Goal: Check status: Check status

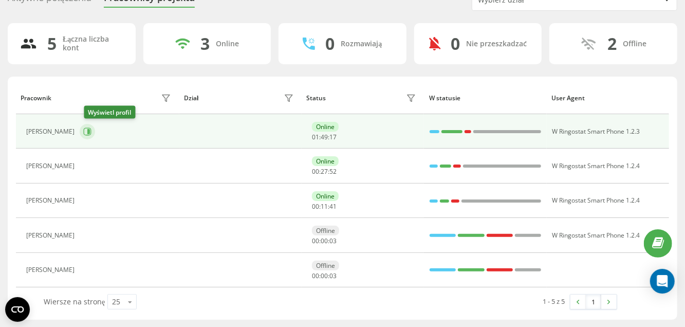
click at [88, 132] on icon at bounding box center [87, 132] width 8 height 8
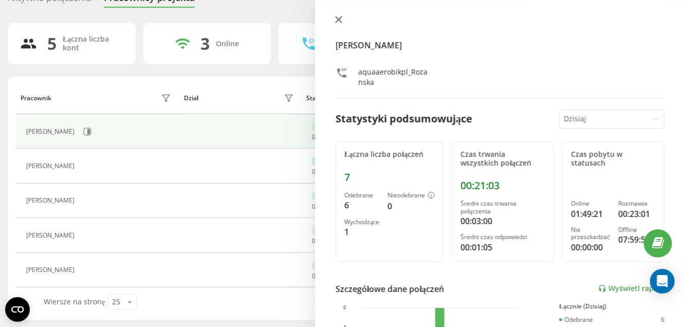
click at [337, 17] on icon at bounding box center [339, 19] width 6 height 6
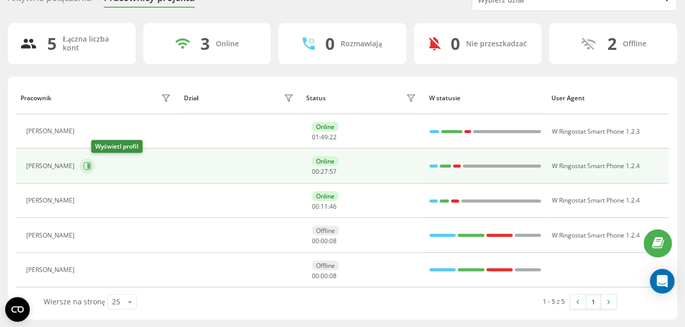
click at [92, 167] on icon at bounding box center [87, 166] width 8 height 8
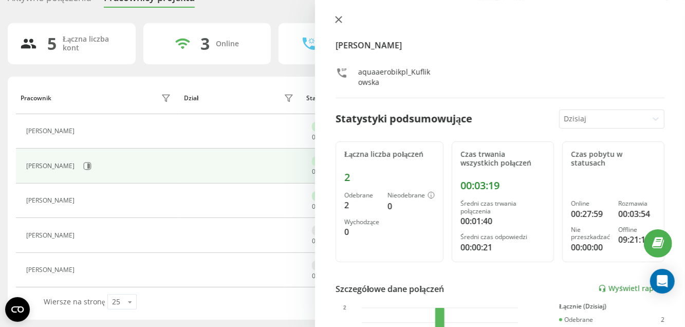
click at [339, 19] on icon at bounding box center [339, 19] width 6 height 6
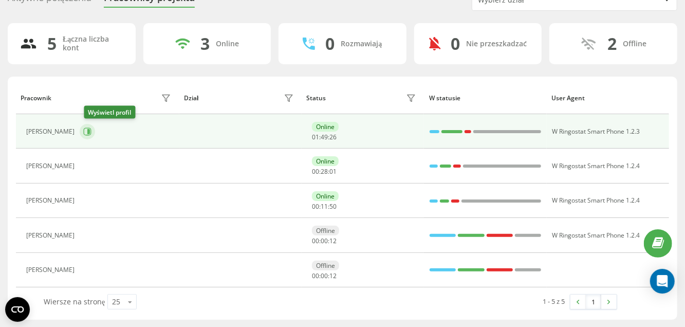
click at [92, 131] on icon at bounding box center [88, 132] width 8 height 8
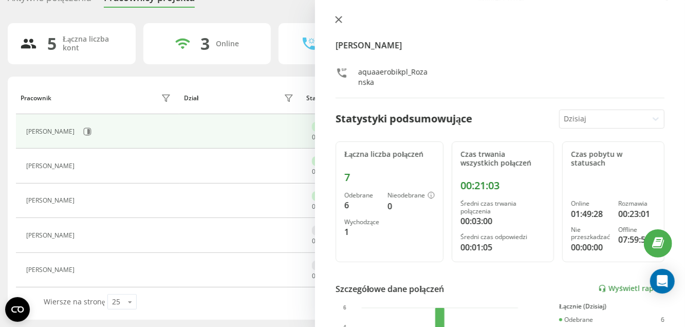
click at [340, 20] on icon at bounding box center [338, 19] width 7 height 7
